Goal: Browse casually: Explore the website without a specific task or goal

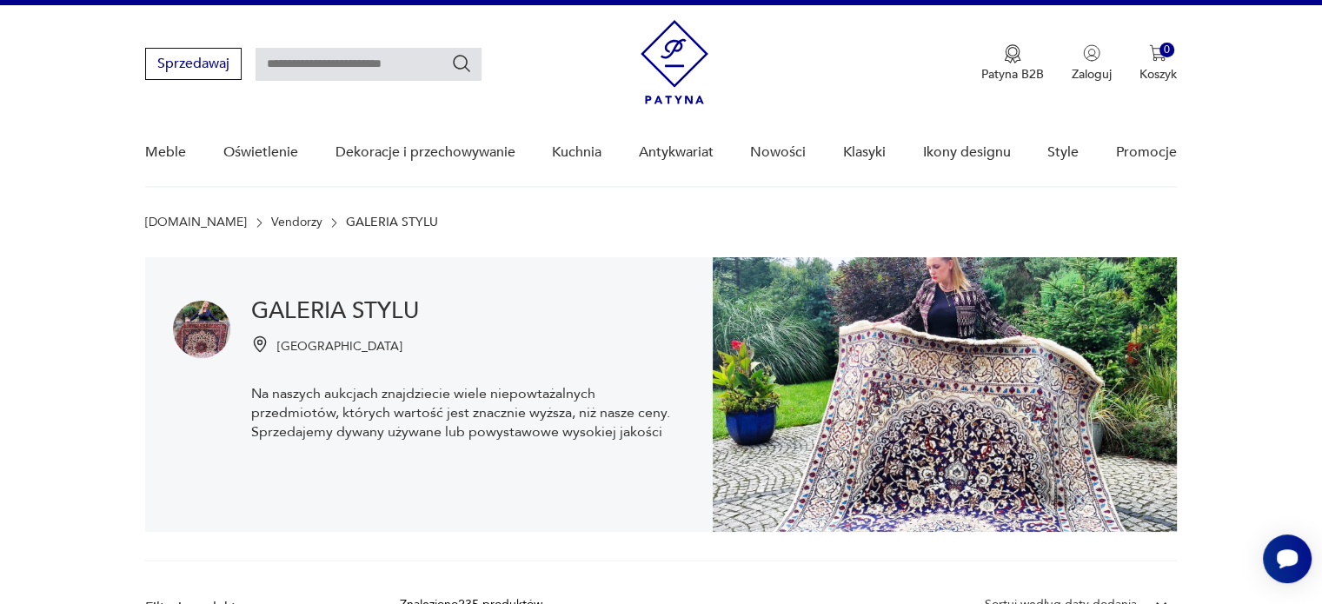
scroll to position [23, 0]
